Goal: Information Seeking & Learning: Learn about a topic

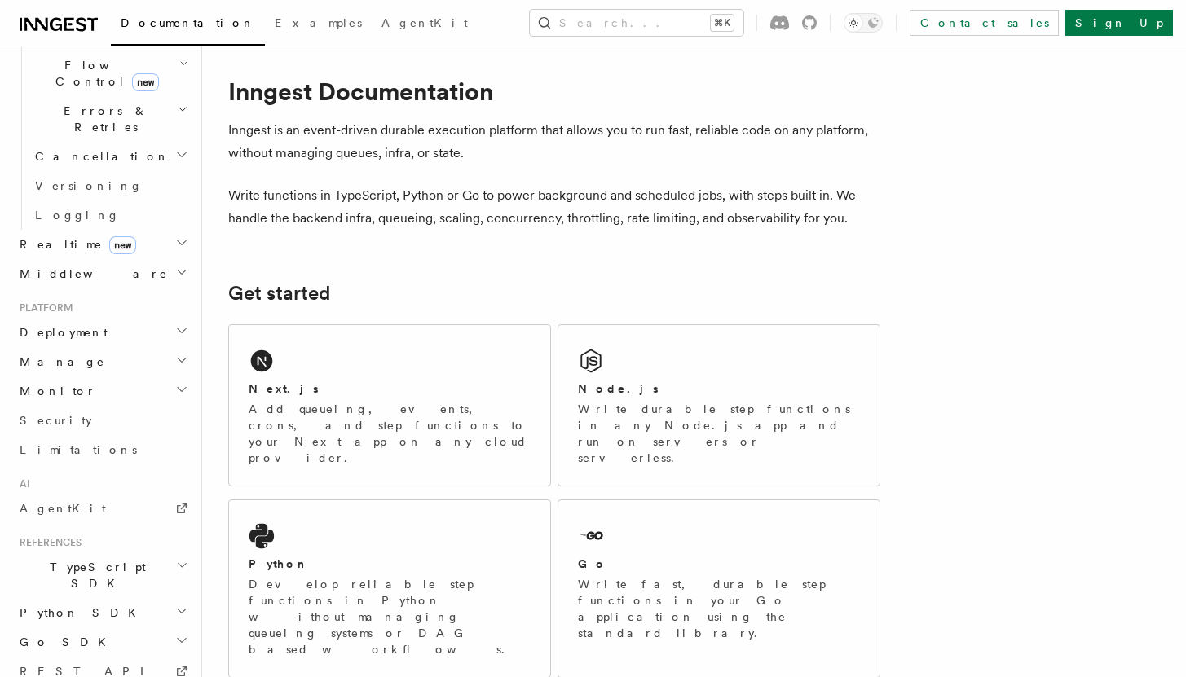
scroll to position [588, 0]
click at [132, 321] on h2 "Deployment" at bounding box center [102, 335] width 178 height 29
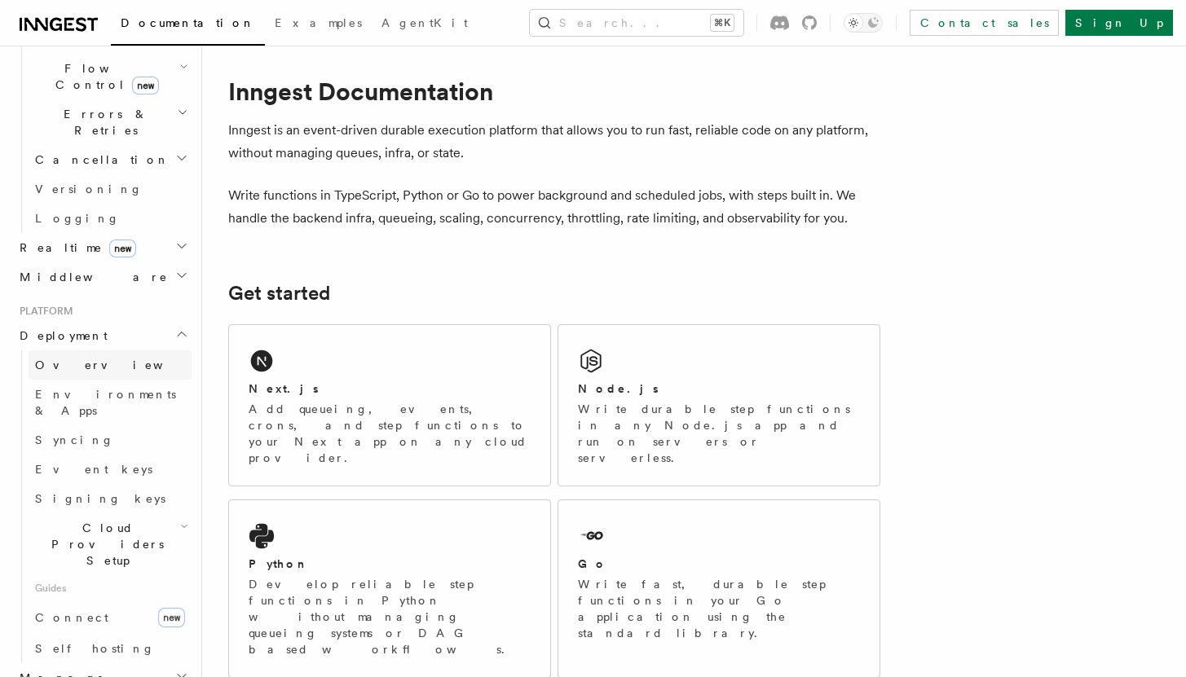
click at [123, 350] on link "Overview" at bounding box center [110, 364] width 163 height 29
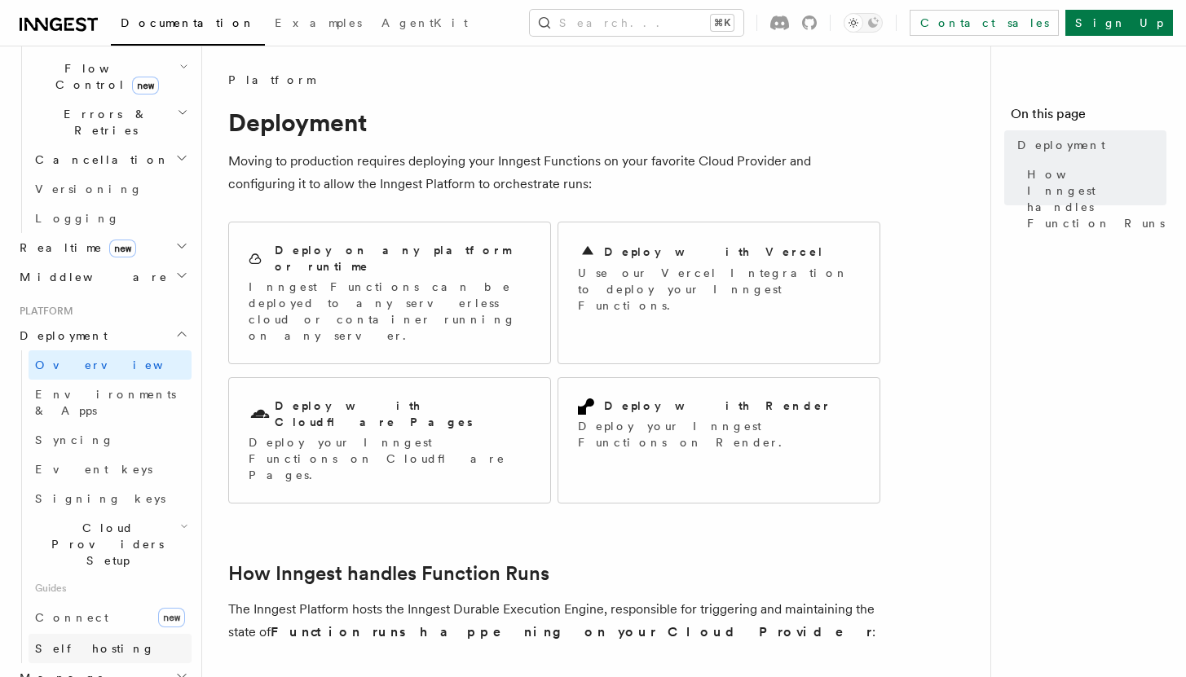
click at [61, 642] on span "Self hosting" at bounding box center [95, 648] width 120 height 13
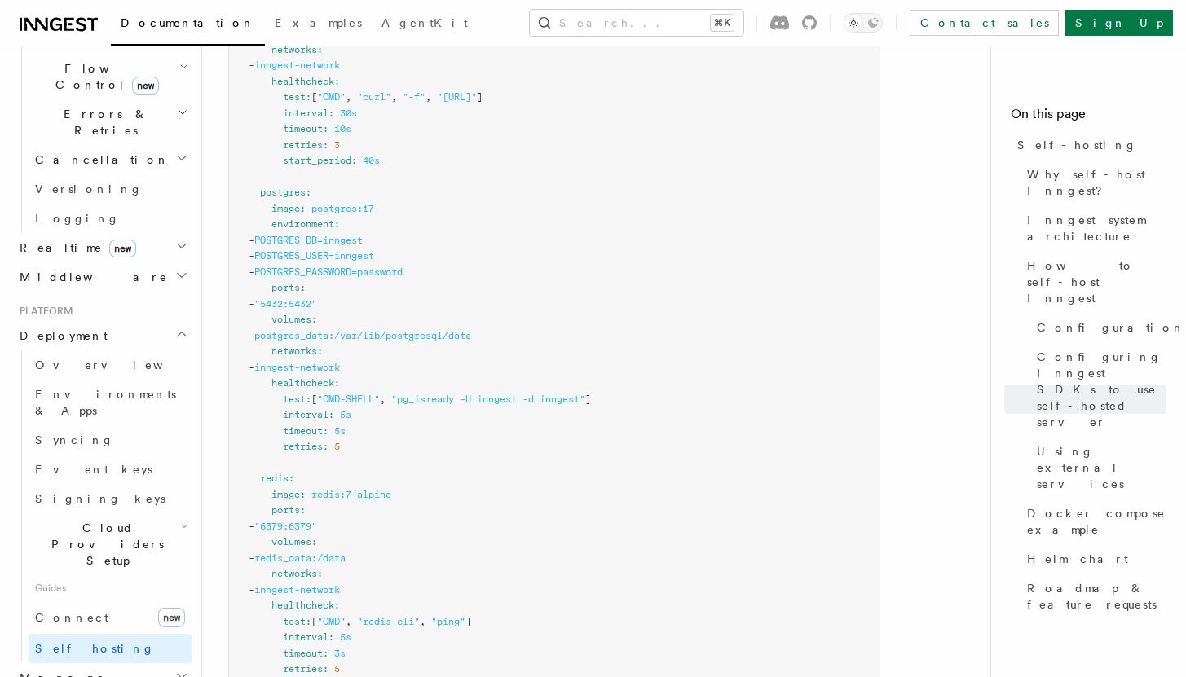
scroll to position [4672, 0]
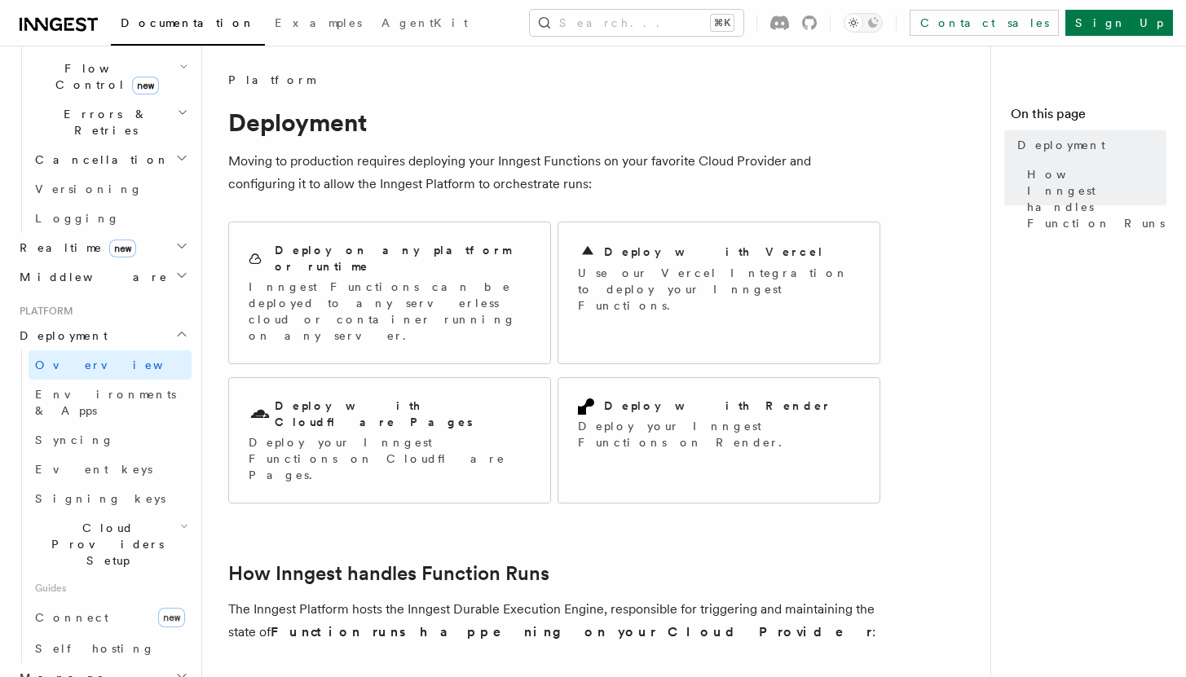
scroll to position [15, 0]
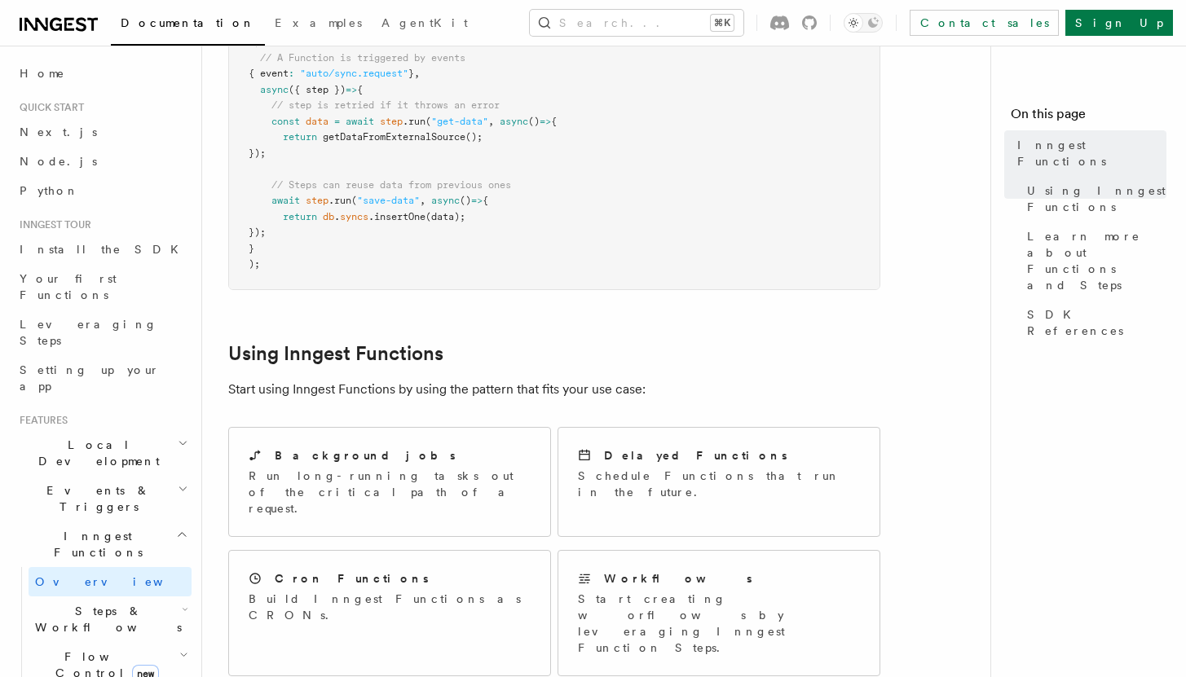
scroll to position [846, 0]
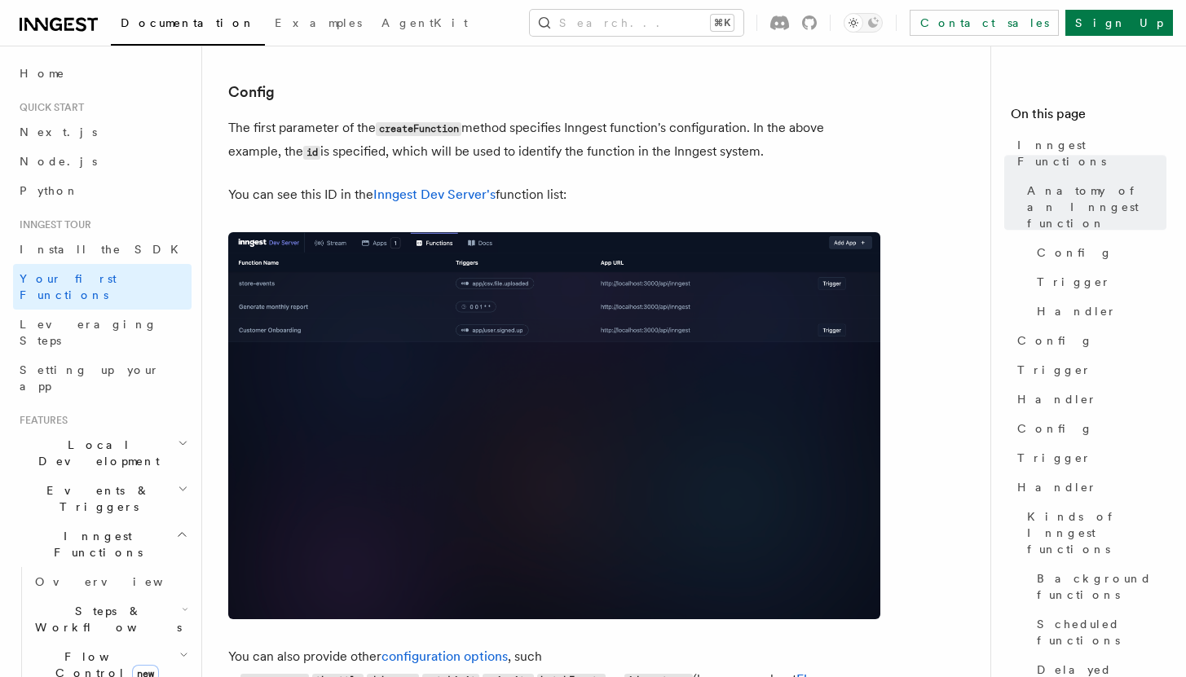
scroll to position [1011, 0]
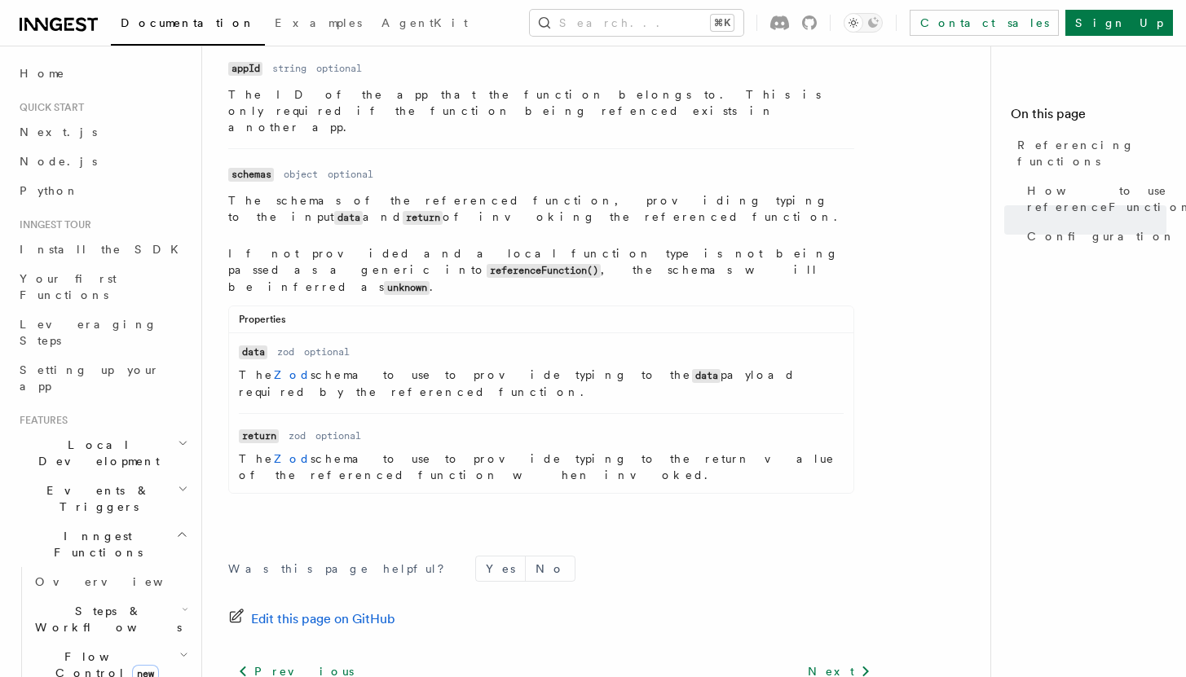
scroll to position [2386, 0]
